Goal: Task Accomplishment & Management: Use online tool/utility

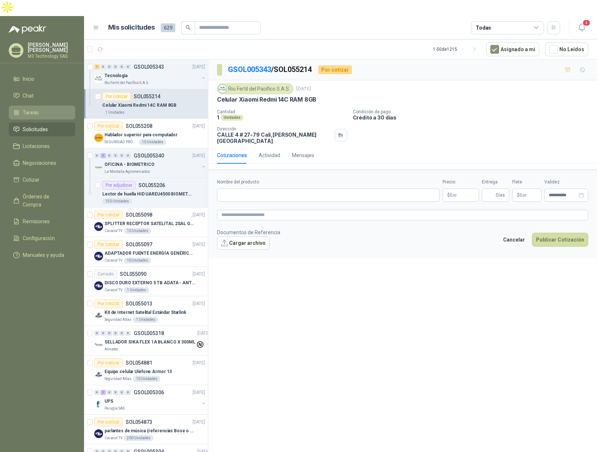
click at [39, 108] on li "Tareas" at bounding box center [42, 112] width 58 height 8
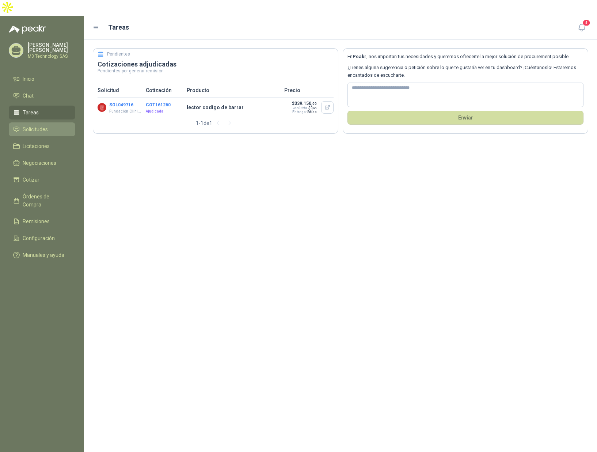
click at [39, 125] on span "Solicitudes" at bounding box center [35, 129] width 25 height 8
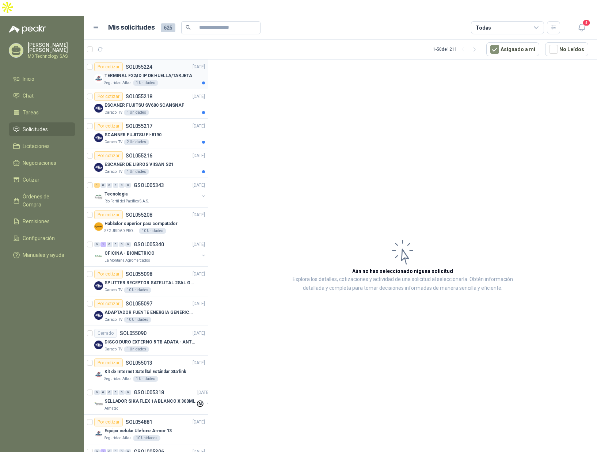
click at [181, 80] on div "Seguridad Atlas 1 Unidades" at bounding box center [154, 83] width 100 height 6
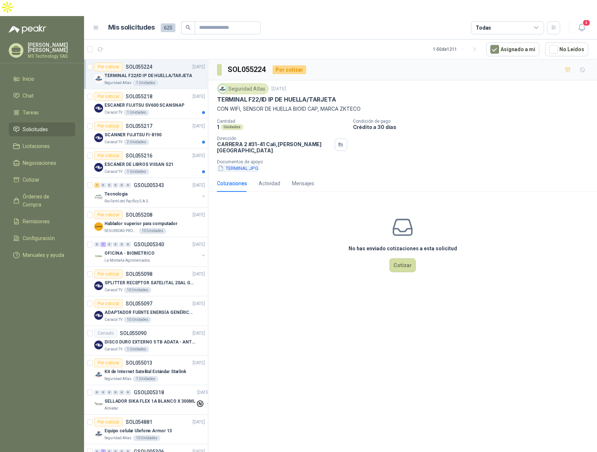
click at [229, 164] on button "TERMINAL.JPG" at bounding box center [238, 168] width 42 height 8
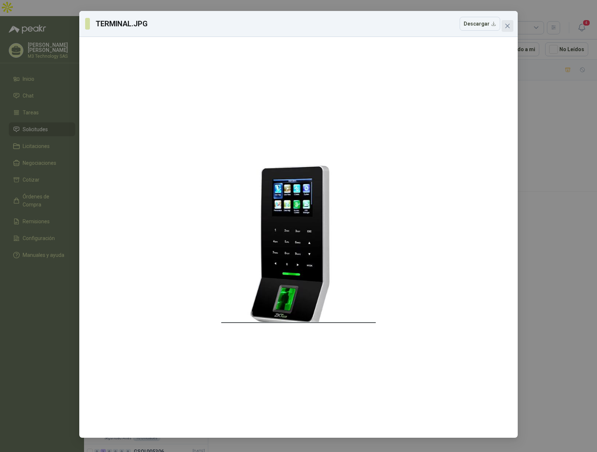
click at [508, 26] on icon "close" at bounding box center [507, 26] width 4 height 4
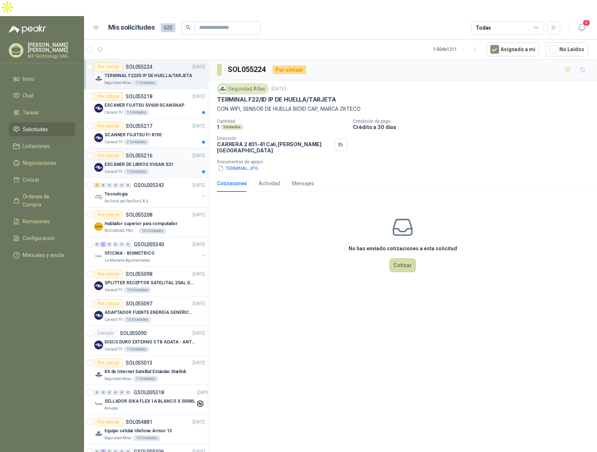
click at [177, 169] on div "Caracol TV 1 Unidades" at bounding box center [154, 172] width 100 height 6
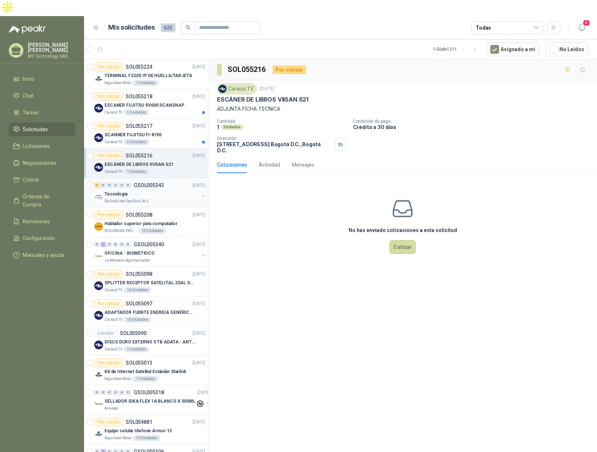
click at [169, 198] on div "Rio Fertil del Pacífico S.A.S." at bounding box center [151, 201] width 95 height 6
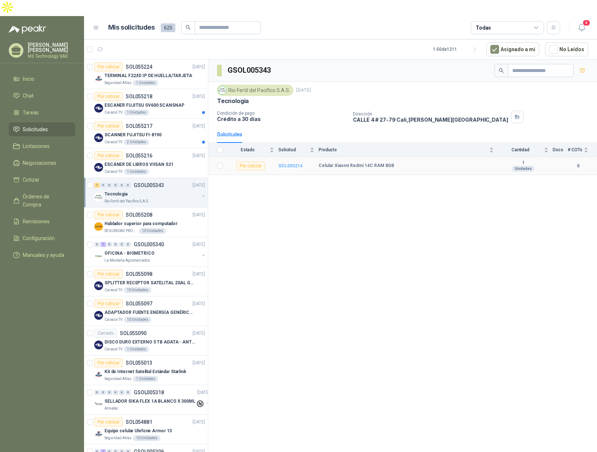
click at [283, 163] on b "SOL055214" at bounding box center [290, 165] width 24 height 5
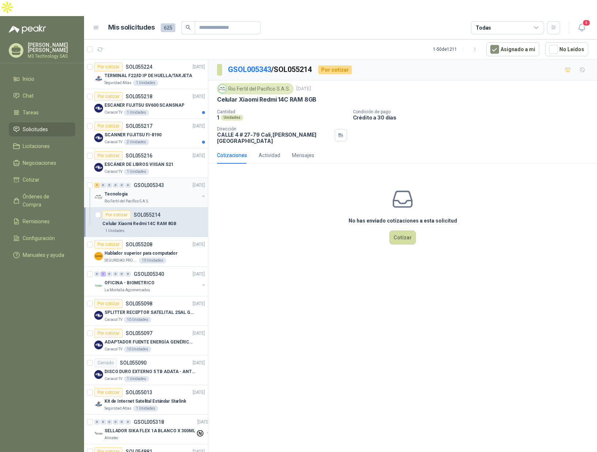
click at [169, 198] on div "Rio Fertil del Pacífico S.A.S." at bounding box center [151, 201] width 95 height 6
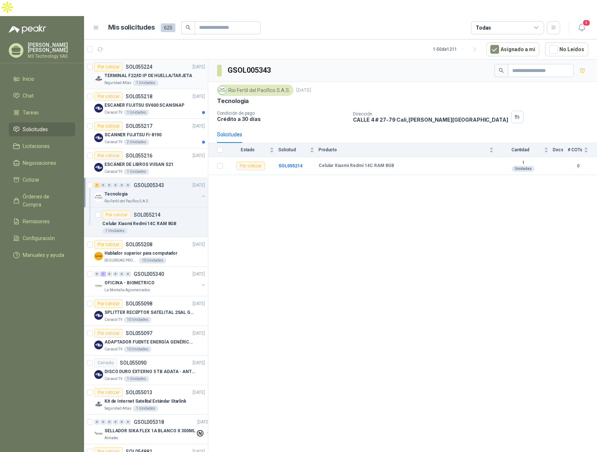
click at [183, 70] on article "Por cotizar SOL055224 [DATE] TERMINAL F22/ID IP DE HUELLA/TARJETA Seguridad Atl…" at bounding box center [146, 75] width 124 height 30
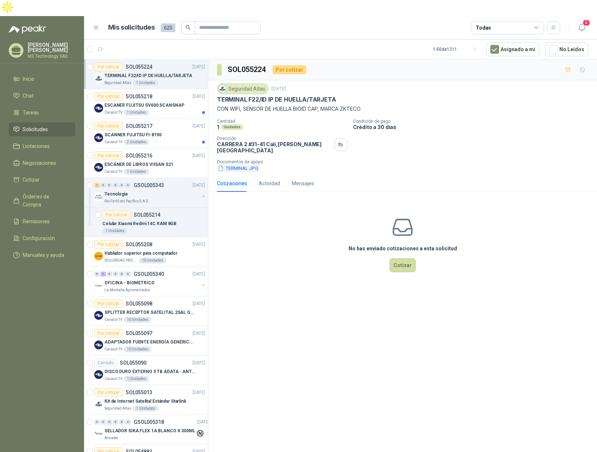
click at [242, 164] on button "TERMINAL.JPG" at bounding box center [238, 168] width 42 height 8
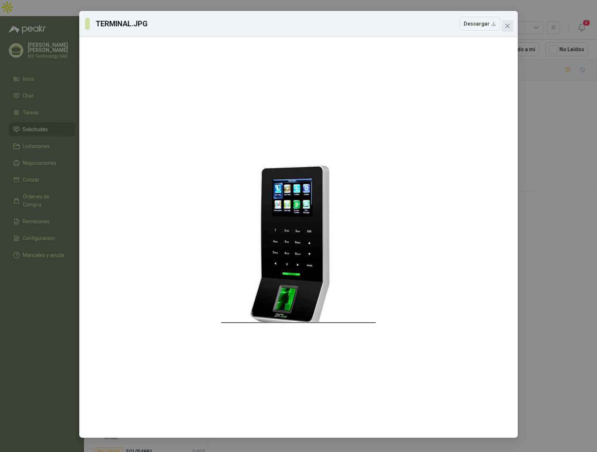
click at [508, 26] on icon "close" at bounding box center [507, 26] width 4 height 4
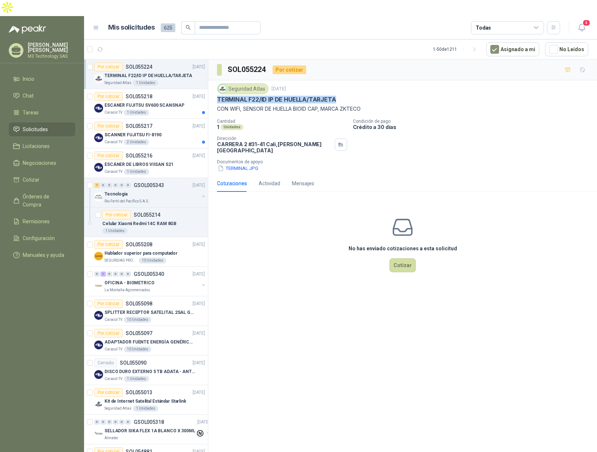
drag, startPoint x: 217, startPoint y: 82, endPoint x: 346, endPoint y: 84, distance: 128.6
click at [345, 96] on div "TERMINAL F22/ID IP DE HUELLA/TARJETA" at bounding box center [402, 100] width 371 height 8
copy p "TERMINAL F22/ID IP DE HUELLA/TARJETA"
click at [293, 240] on div "No has enviado cotizaciones a esta solicitud Cotizar" at bounding box center [402, 244] width 389 height 93
drag, startPoint x: 216, startPoint y: 83, endPoint x: 341, endPoint y: 85, distance: 125.3
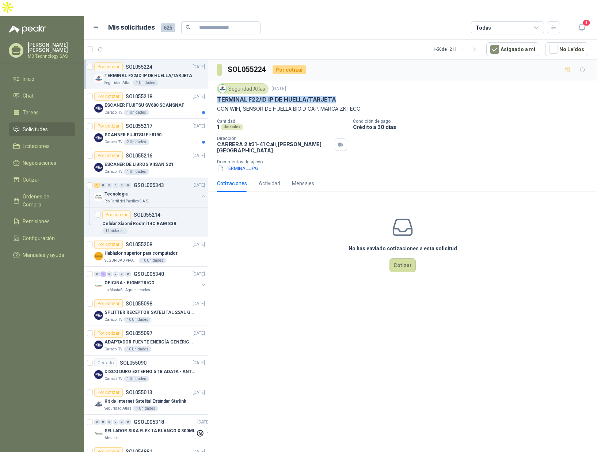
click at [341, 85] on div "Seguridad Atlas [DATE] TERMINAL F22/ID IP DE HUELLA/TARJETA CON WIFI, SENSOR DE…" at bounding box center [402, 127] width 389 height 95
copy p "TERMINAL F22/ID IP DE HUELLA/TARJETA"
click at [176, 190] on div "Tecnologia" at bounding box center [151, 194] width 95 height 9
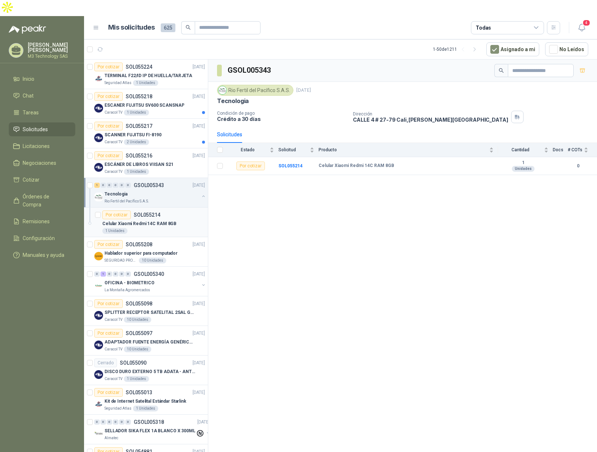
click at [169, 228] on div "1 Unidades" at bounding box center [153, 231] width 103 height 6
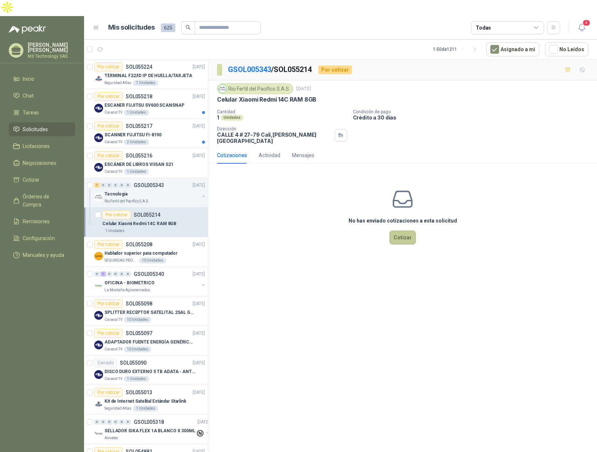
click at [396, 230] on button "Cotizar" at bounding box center [402, 237] width 26 height 14
